Goal: Task Accomplishment & Management: Use online tool/utility

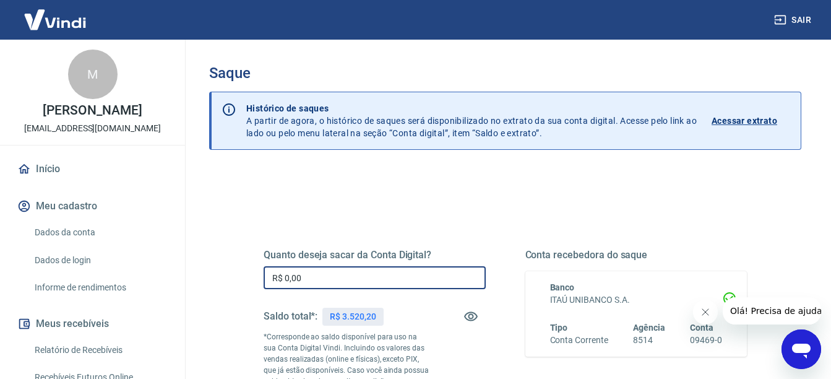
click at [374, 285] on input "R$ 0,00" at bounding box center [375, 277] width 222 height 23
type input "R$ 3.520,00"
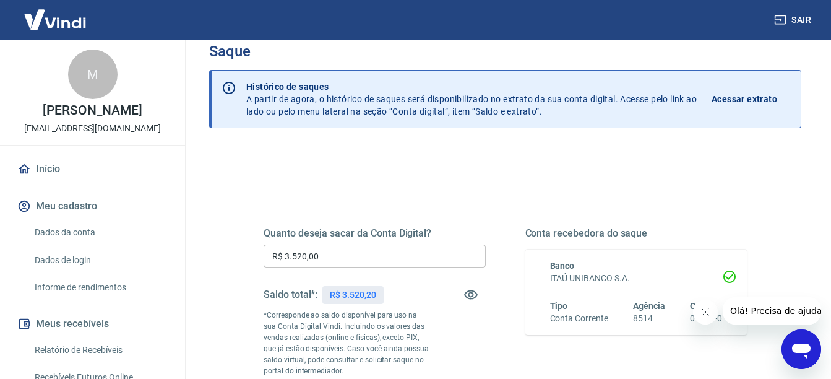
click at [221, 346] on div "Quanto deseja sacar da Conta Digital? R$ 3.520,00 ​ Saldo total*: R$ 3.520,20 *…" at bounding box center [505, 374] width 592 height 453
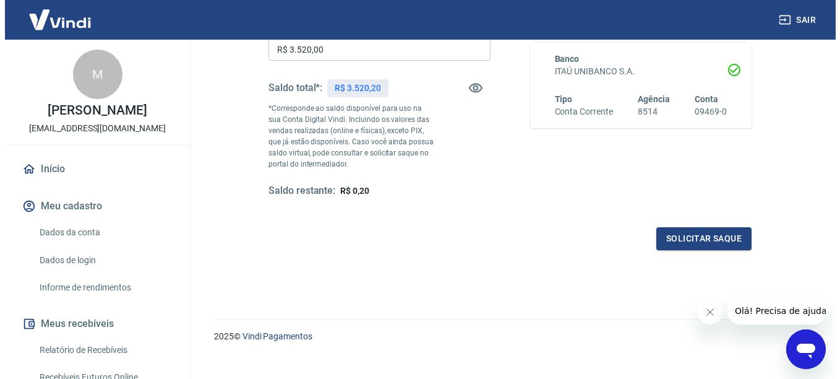
scroll to position [244, 0]
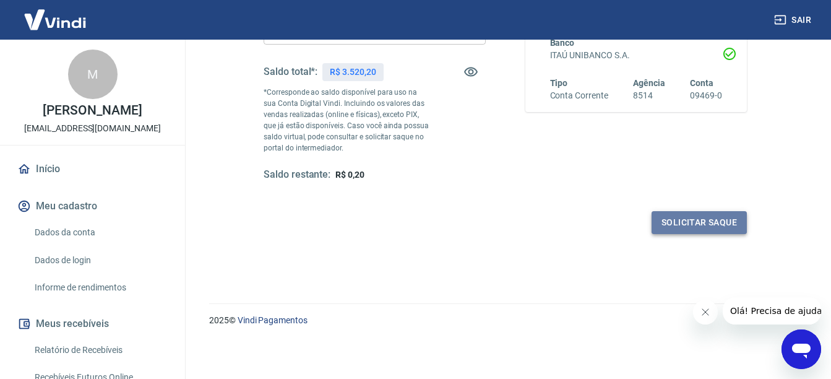
click at [679, 219] on button "Solicitar saque" at bounding box center [698, 222] width 95 height 23
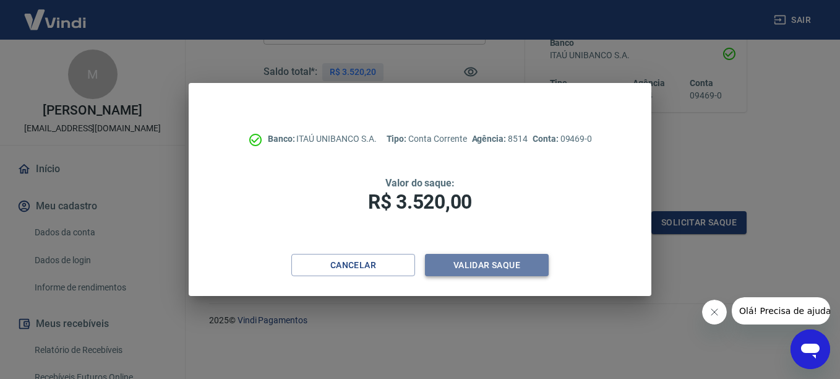
click at [500, 260] on button "Validar saque" at bounding box center [487, 265] width 124 height 23
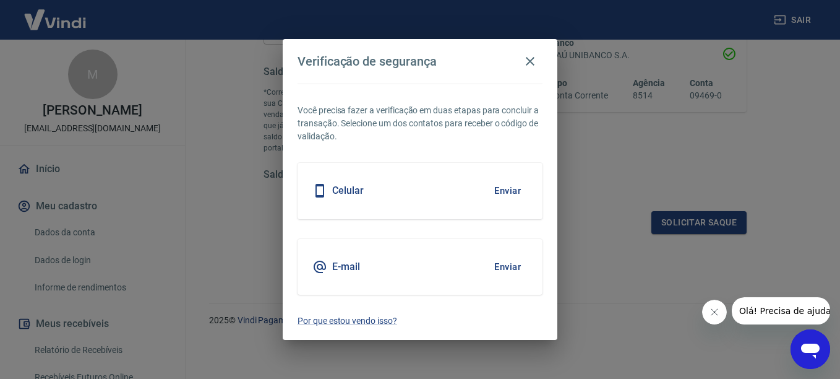
click at [507, 191] on button "Enviar" at bounding box center [507, 191] width 40 height 26
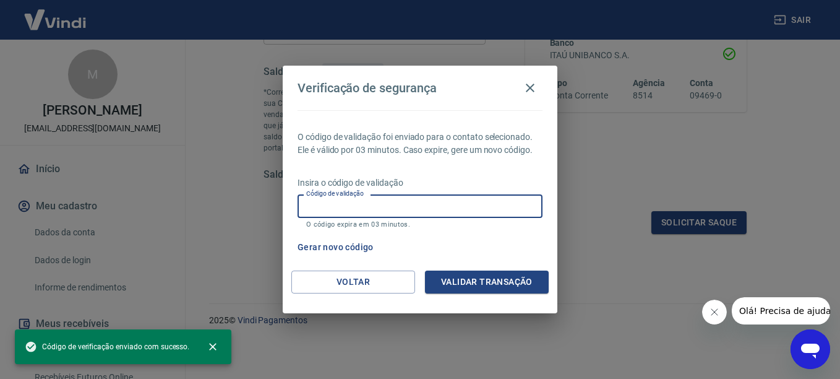
click at [452, 210] on input "Código de validação" at bounding box center [420, 205] width 245 height 23
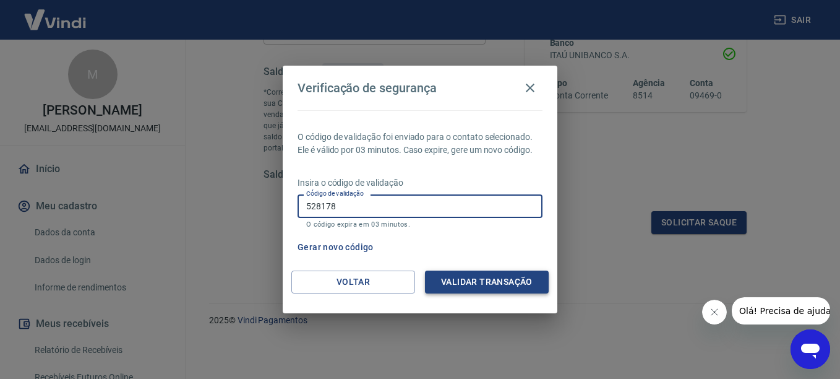
type input "528178"
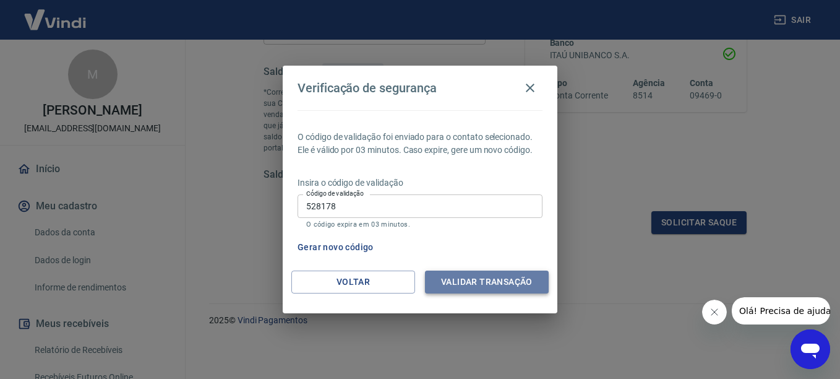
click at [496, 275] on button "Validar transação" at bounding box center [487, 281] width 124 height 23
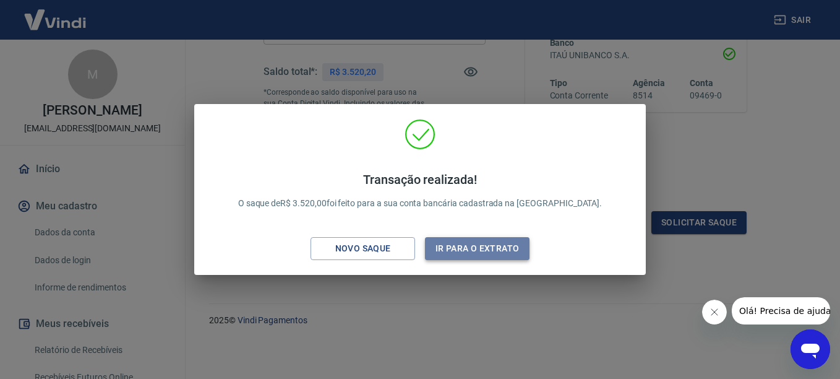
click at [460, 244] on button "Ir para o extrato" at bounding box center [477, 248] width 105 height 23
